Goal: Consume media (video, audio)

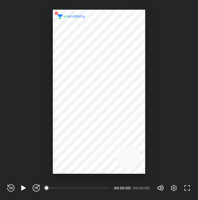
scroll to position [200, 198]
click at [22, 188] on icon "button" at bounding box center [23, 187] width 5 height 5
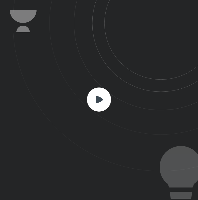
click at [93, 104] on rect at bounding box center [99, 100] width 24 height 24
click at [111, 107] on icon at bounding box center [105, 85] width 185 height 171
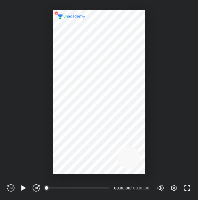
scroll to position [200, 198]
click at [24, 187] on icon "button" at bounding box center [23, 187] width 5 height 5
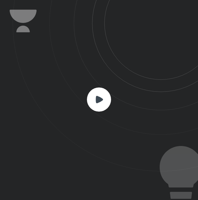
click at [61, 160] on icon at bounding box center [105, 85] width 185 height 171
click at [92, 108] on rect at bounding box center [99, 100] width 24 height 24
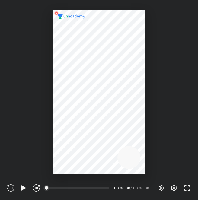
scroll to position [200, 198]
click at [22, 187] on icon "button" at bounding box center [23, 187] width 5 height 5
click at [22, 186] on icon "button" at bounding box center [23, 187] width 7 height 7
